Goal: Information Seeking & Learning: Learn about a topic

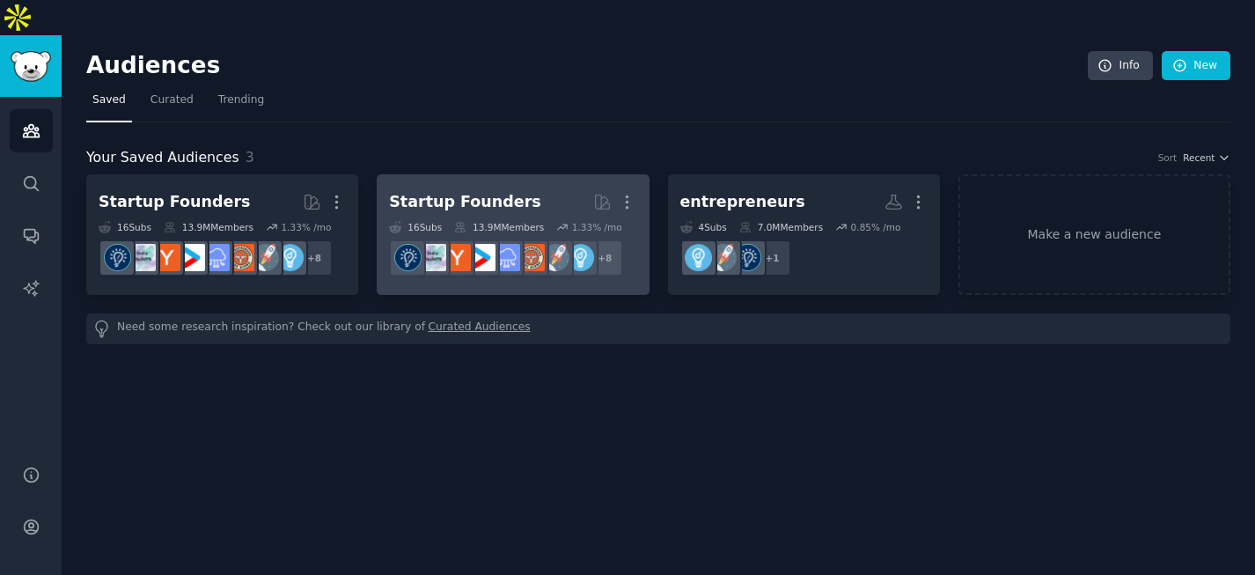
click at [546, 187] on h2 "Startup Founders More" at bounding box center [512, 202] width 247 height 31
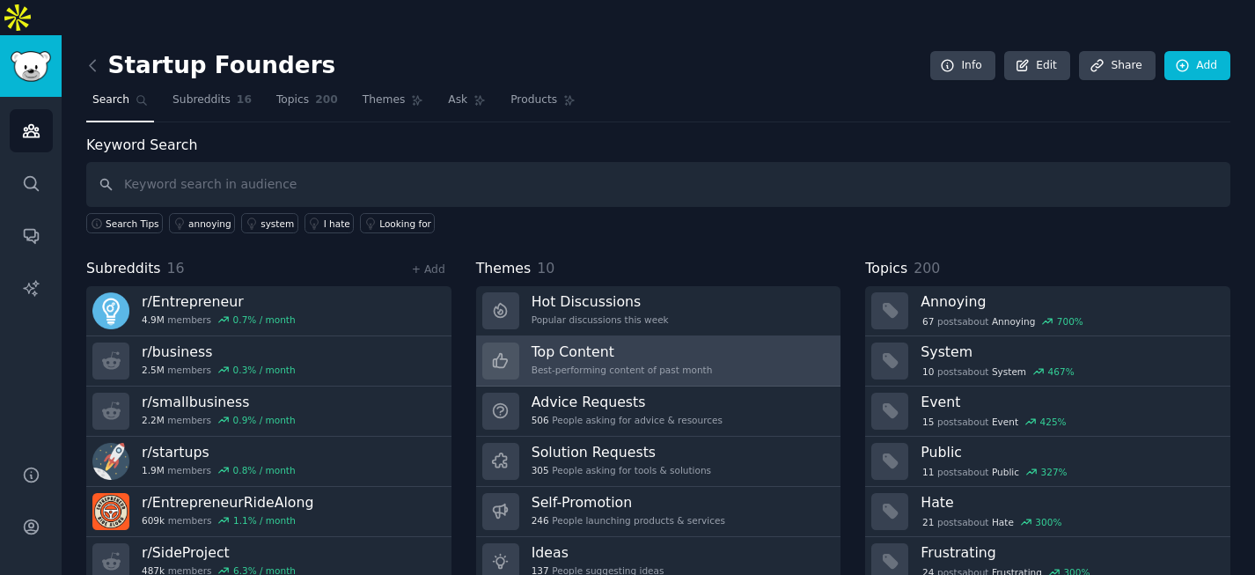
click at [639, 363] on div "Best-performing content of past month" at bounding box center [621, 369] width 181 height 12
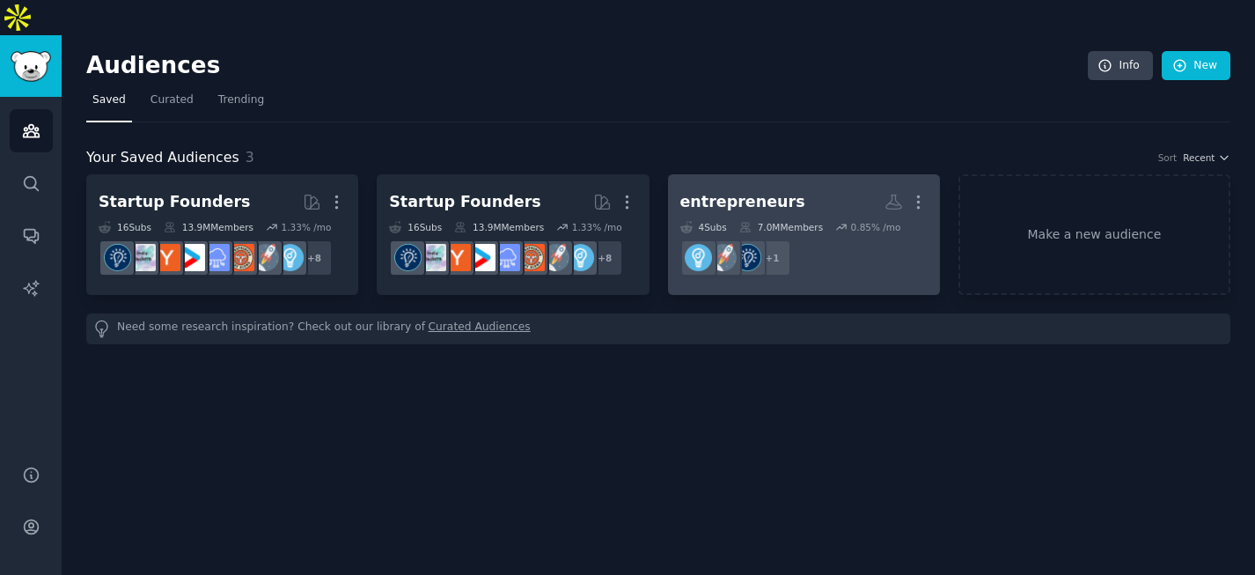
click at [863, 233] on dd "r/Entrepreneurs + 1" at bounding box center [803, 257] width 247 height 49
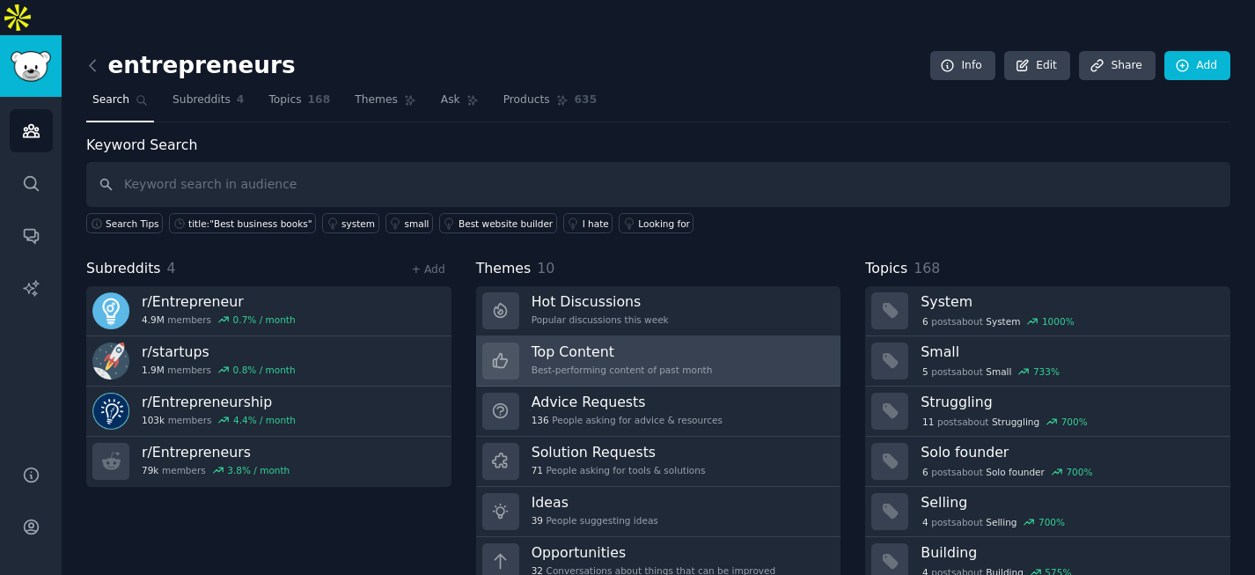
click at [640, 342] on h3 "Top Content" at bounding box center [621, 351] width 181 height 18
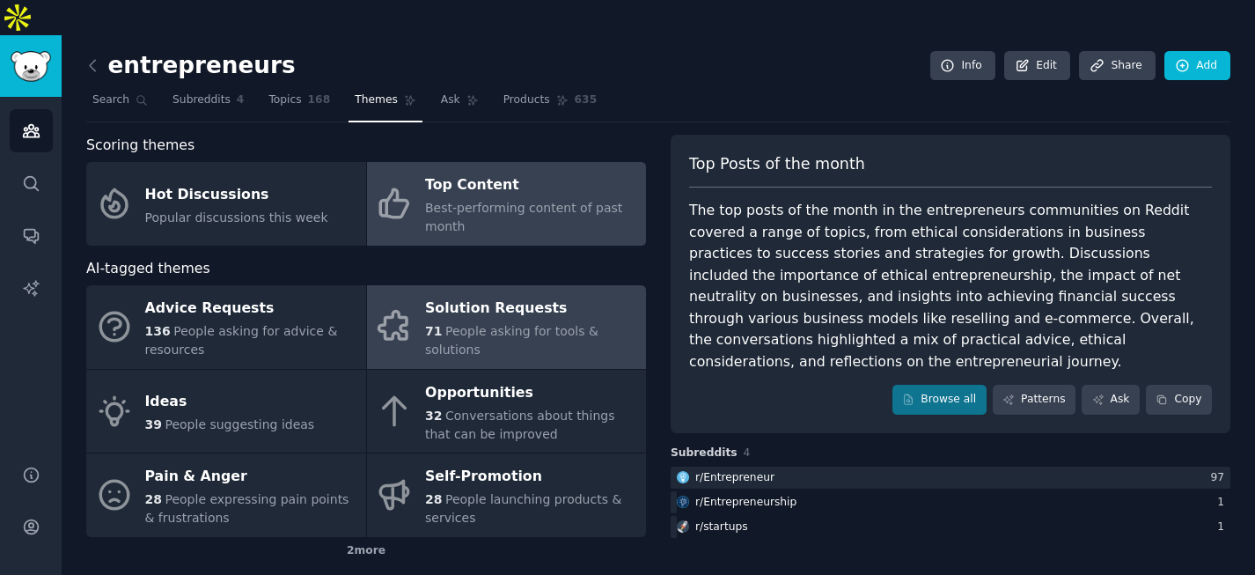
click at [588, 322] on div "71 People asking for tools & solutions" at bounding box center [531, 340] width 212 height 37
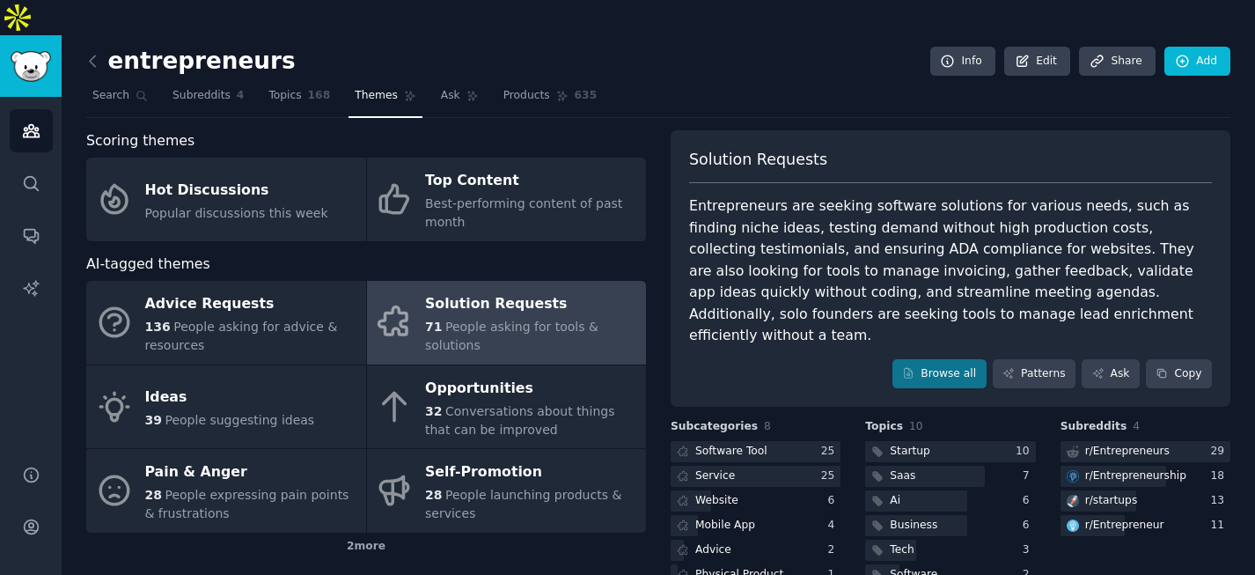
scroll to position [6, 0]
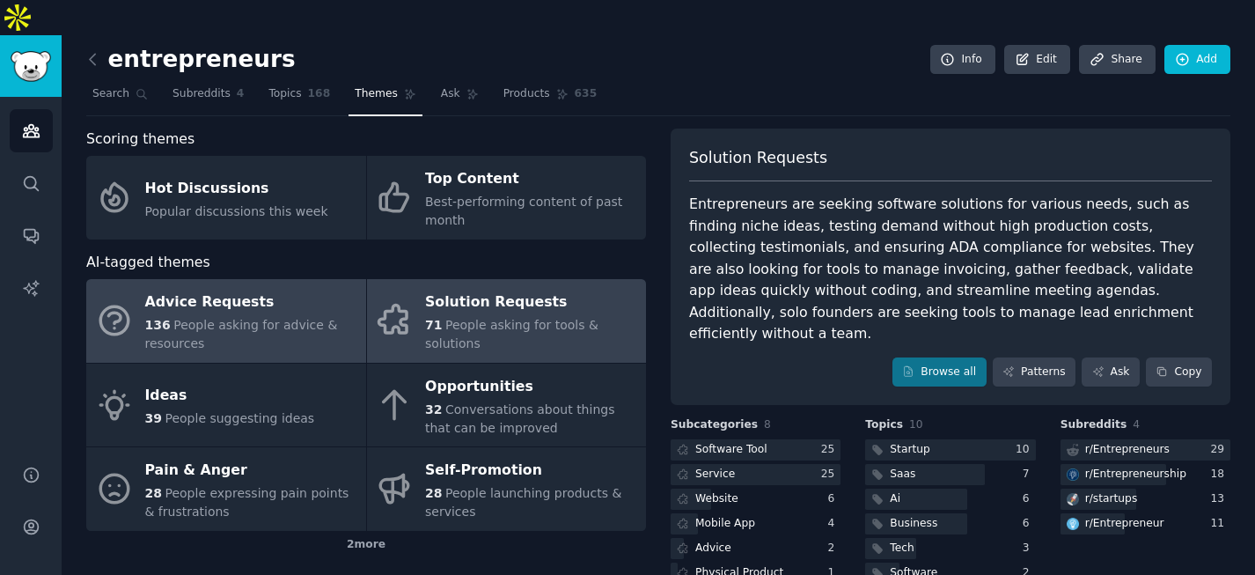
click at [249, 318] on span "People asking for advice & resources" at bounding box center [241, 334] width 193 height 33
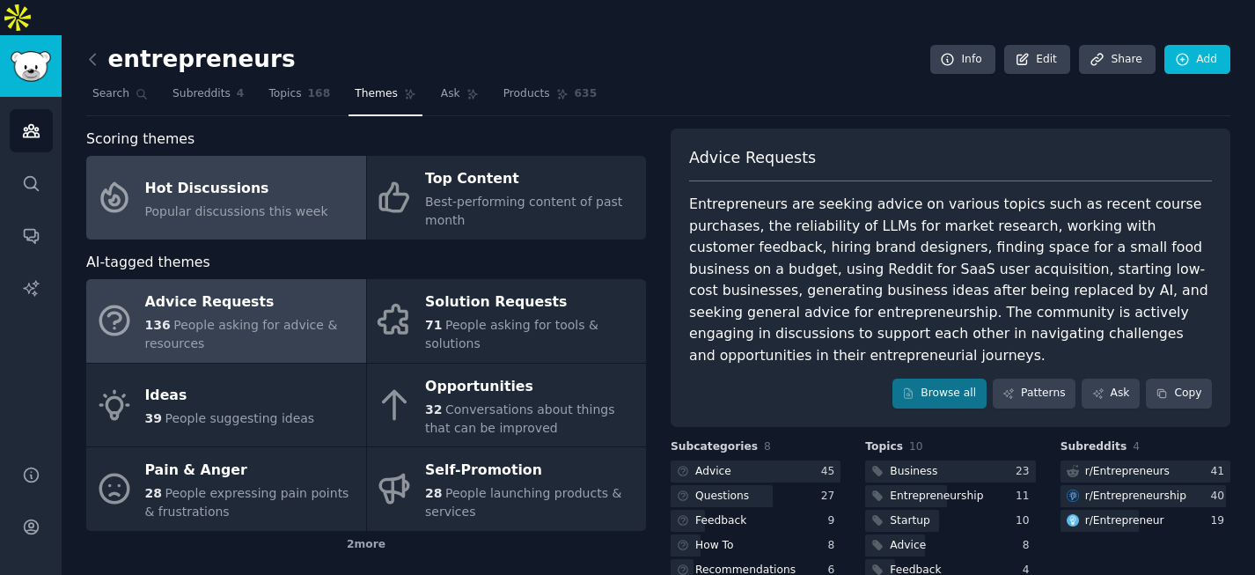
click at [194, 204] on span "Popular discussions this week" at bounding box center [236, 211] width 183 height 14
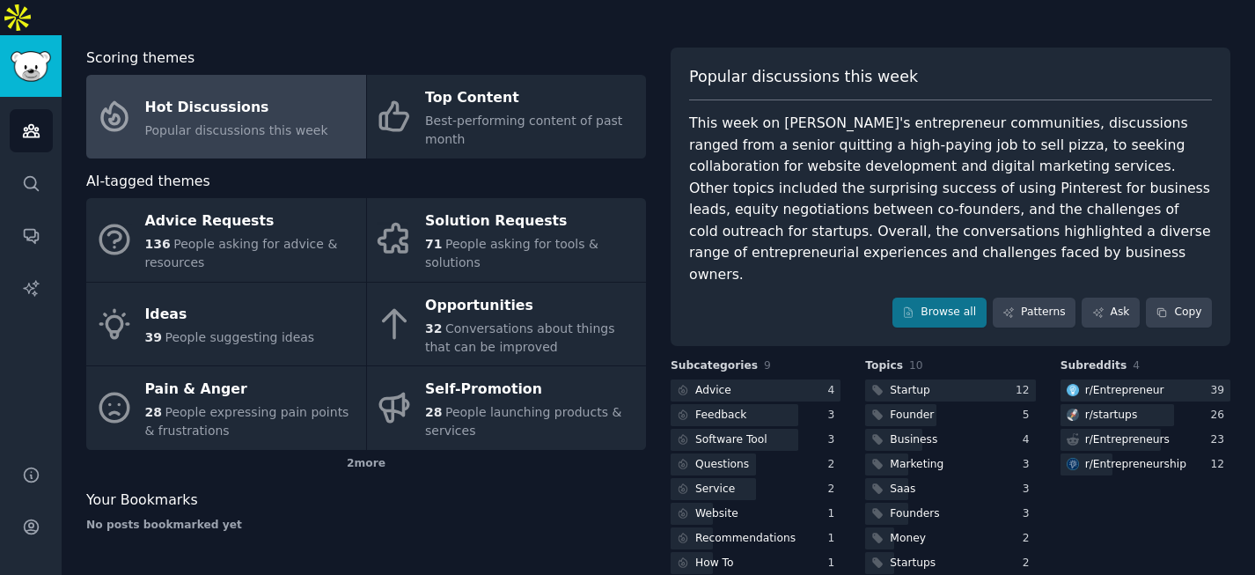
scroll to position [89, 0]
